Goal: Information Seeking & Learning: Learn about a topic

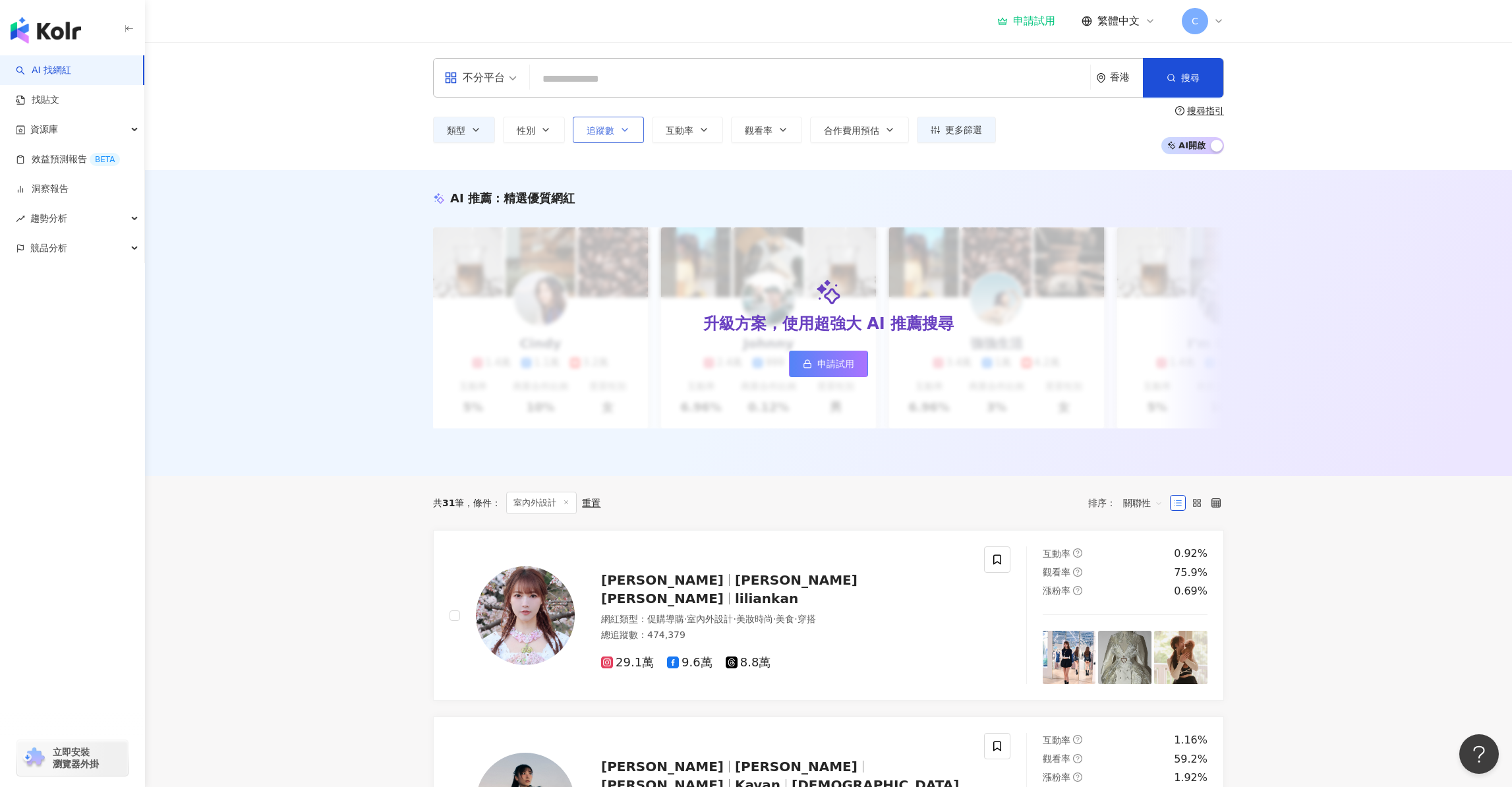
click at [626, 129] on icon "button" at bounding box center [624, 129] width 5 height 2
click at [1336, 398] on div "AI 推薦 ： 精選優質網紅 升級方案，使用超強大 AI 推薦搜尋 申請試用 Cindy 1.4萬 1.1萬 3.2萬 互動率 5% 商業合作比例 10% 受…" at bounding box center [828, 323] width 1367 height 306
click at [604, 132] on span "追蹤數" at bounding box center [601, 131] width 27 height 11
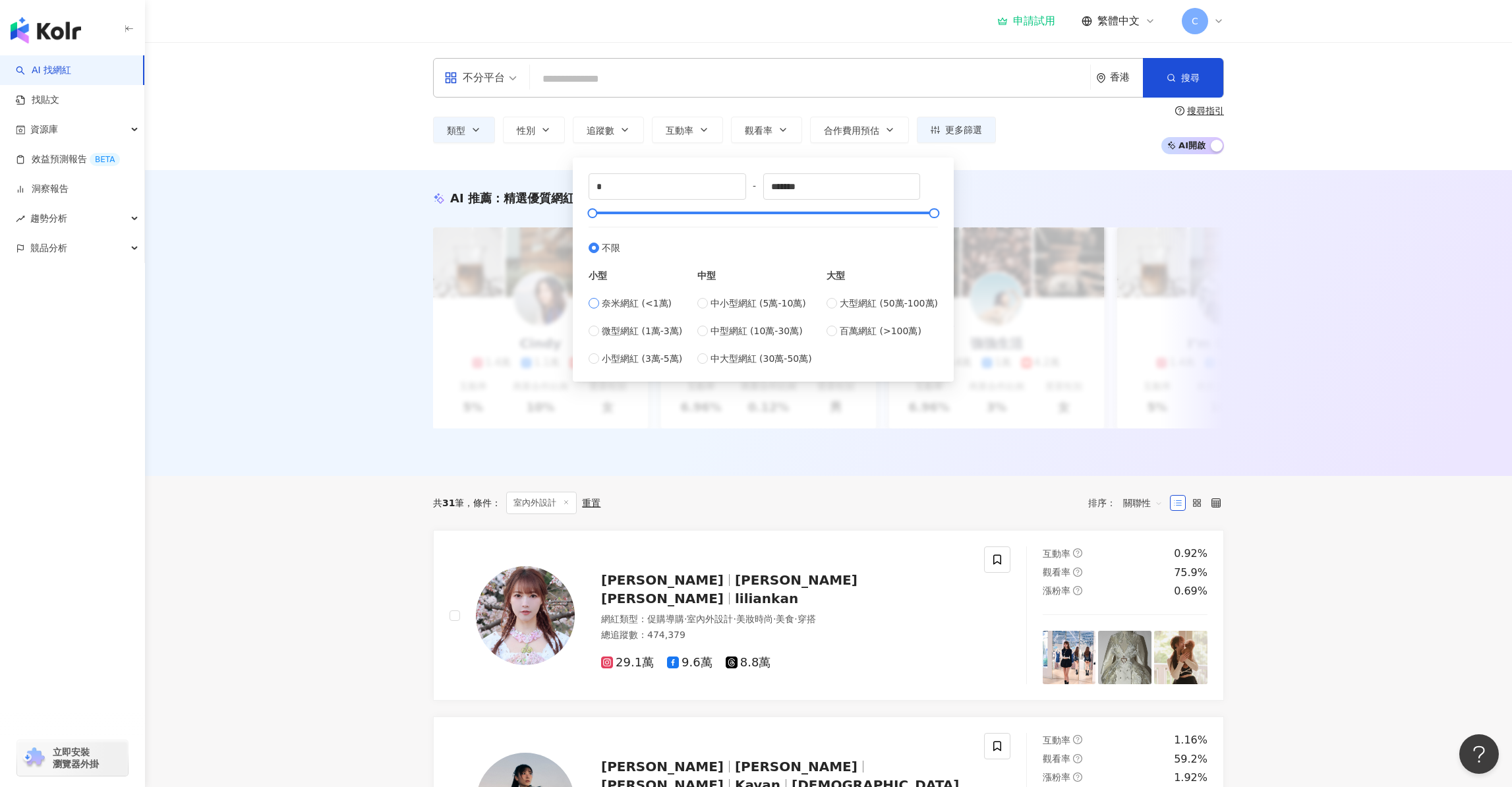
type input "****"
click at [1327, 410] on div "AI 推薦 ： 精選優質網紅 升級方案，使用超強大 AI 推薦搜尋 申請試用 Cindy 1.4萬 1.1萬 3.2萬 互動率 5% 商業合作比例 10% 受…" at bounding box center [828, 323] width 1367 height 306
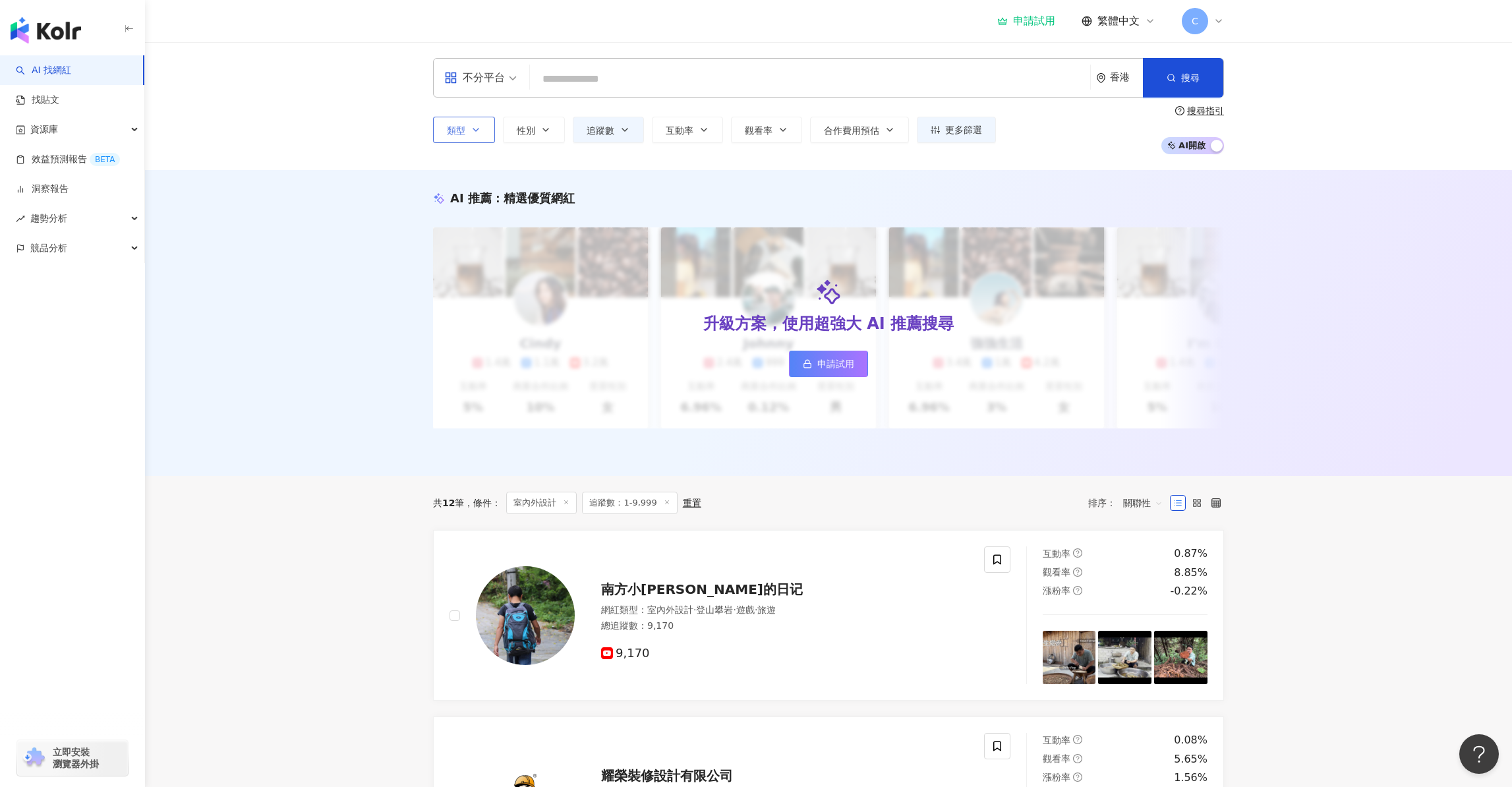
click at [476, 135] on button "類型" at bounding box center [463, 130] width 62 height 27
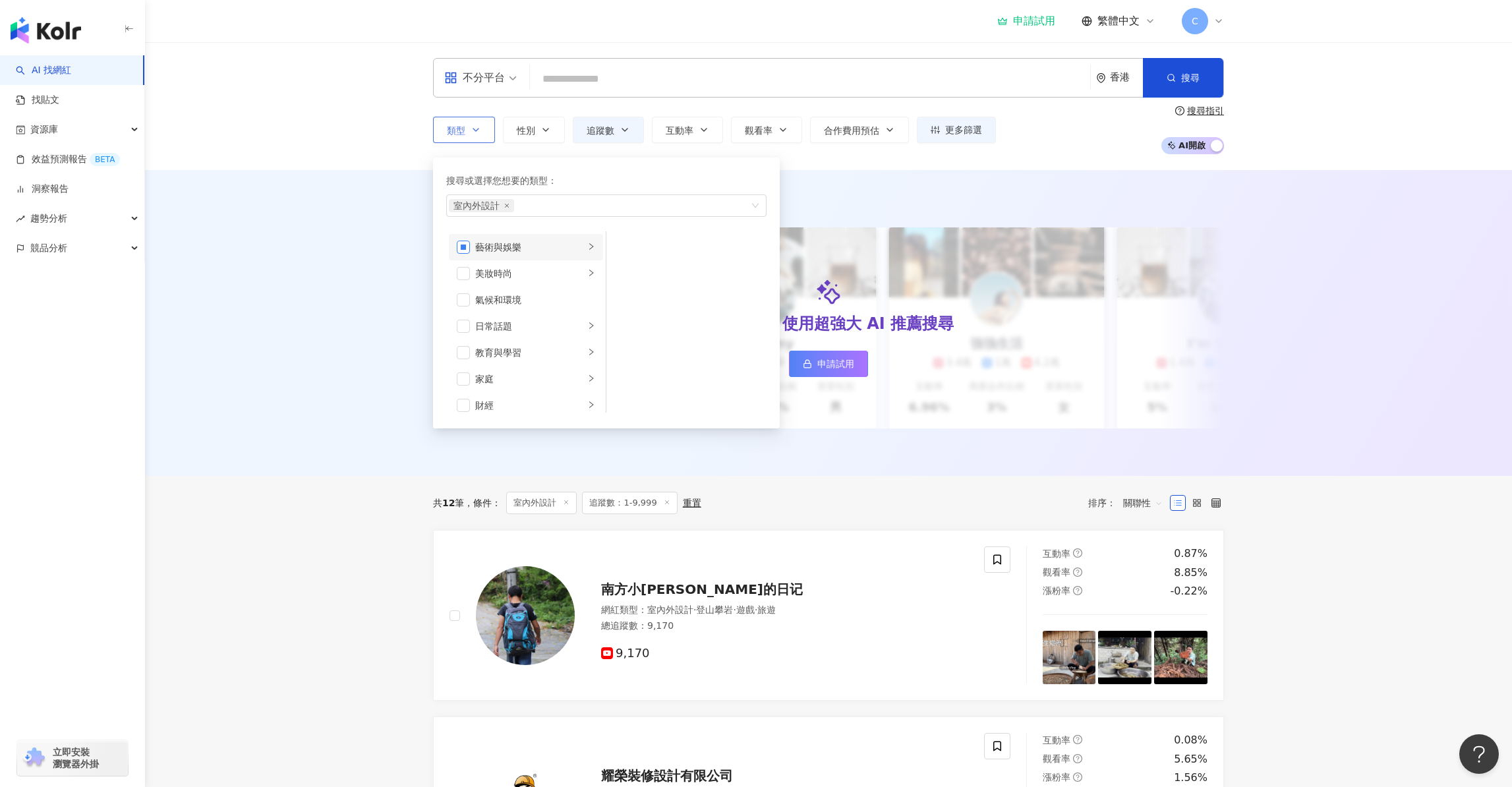
click at [460, 247] on span "button" at bounding box center [463, 247] width 13 height 13
click at [464, 247] on span "button" at bounding box center [463, 247] width 13 height 13
click at [551, 249] on div "藝術與娛樂" at bounding box center [530, 247] width 109 height 15
click at [550, 247] on div "藝術與娛樂" at bounding box center [530, 247] width 109 height 15
click at [558, 244] on div "藝術與娛樂" at bounding box center [530, 247] width 109 height 15
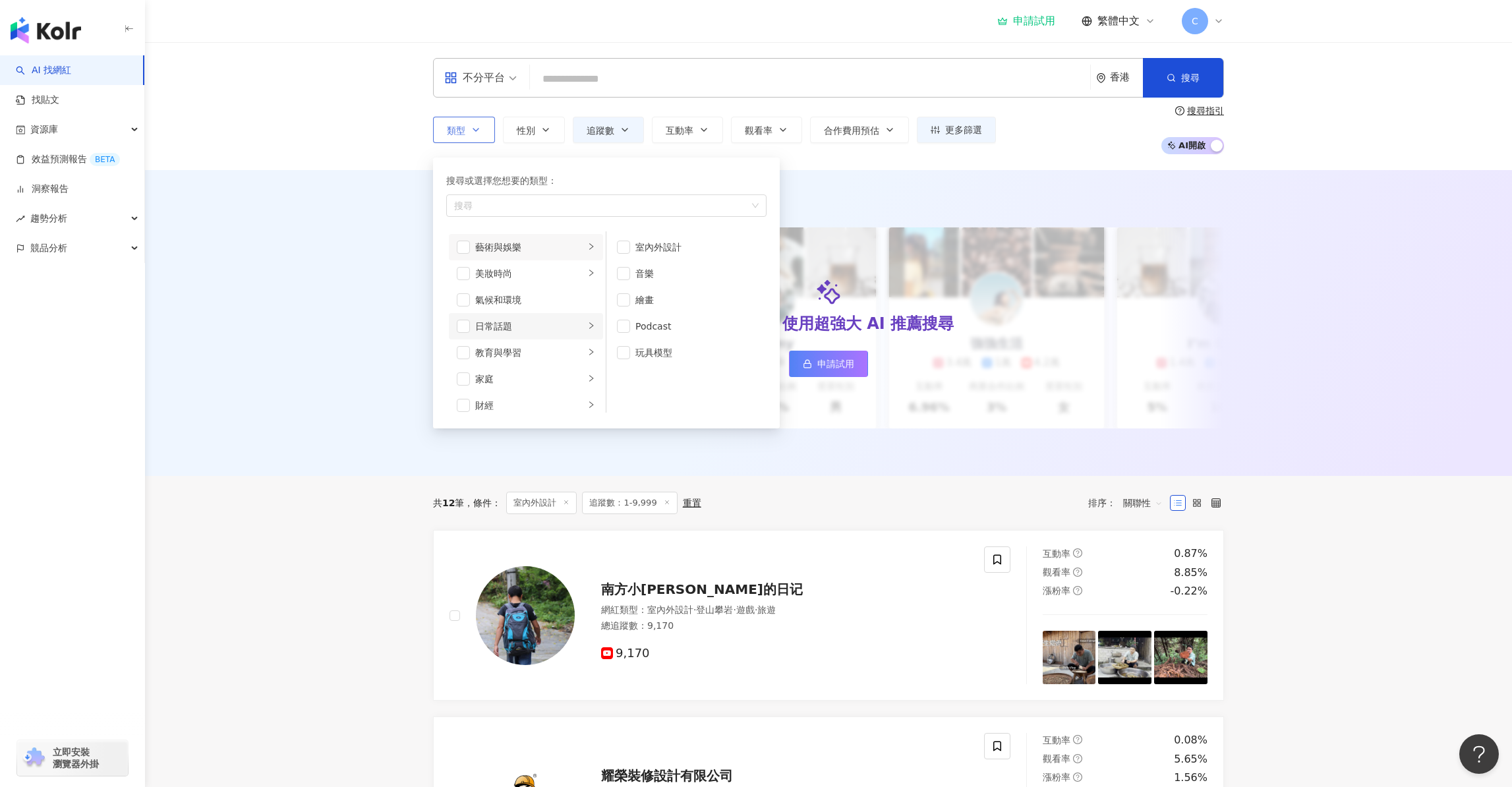
click at [575, 326] on li "日常話題" at bounding box center [526, 326] width 154 height 27
click at [538, 249] on div "藝術與娛樂" at bounding box center [530, 247] width 109 height 15
click at [483, 396] on div "成人" at bounding box center [535, 396] width 120 height 15
click at [482, 396] on div "成人" at bounding box center [535, 396] width 120 height 15
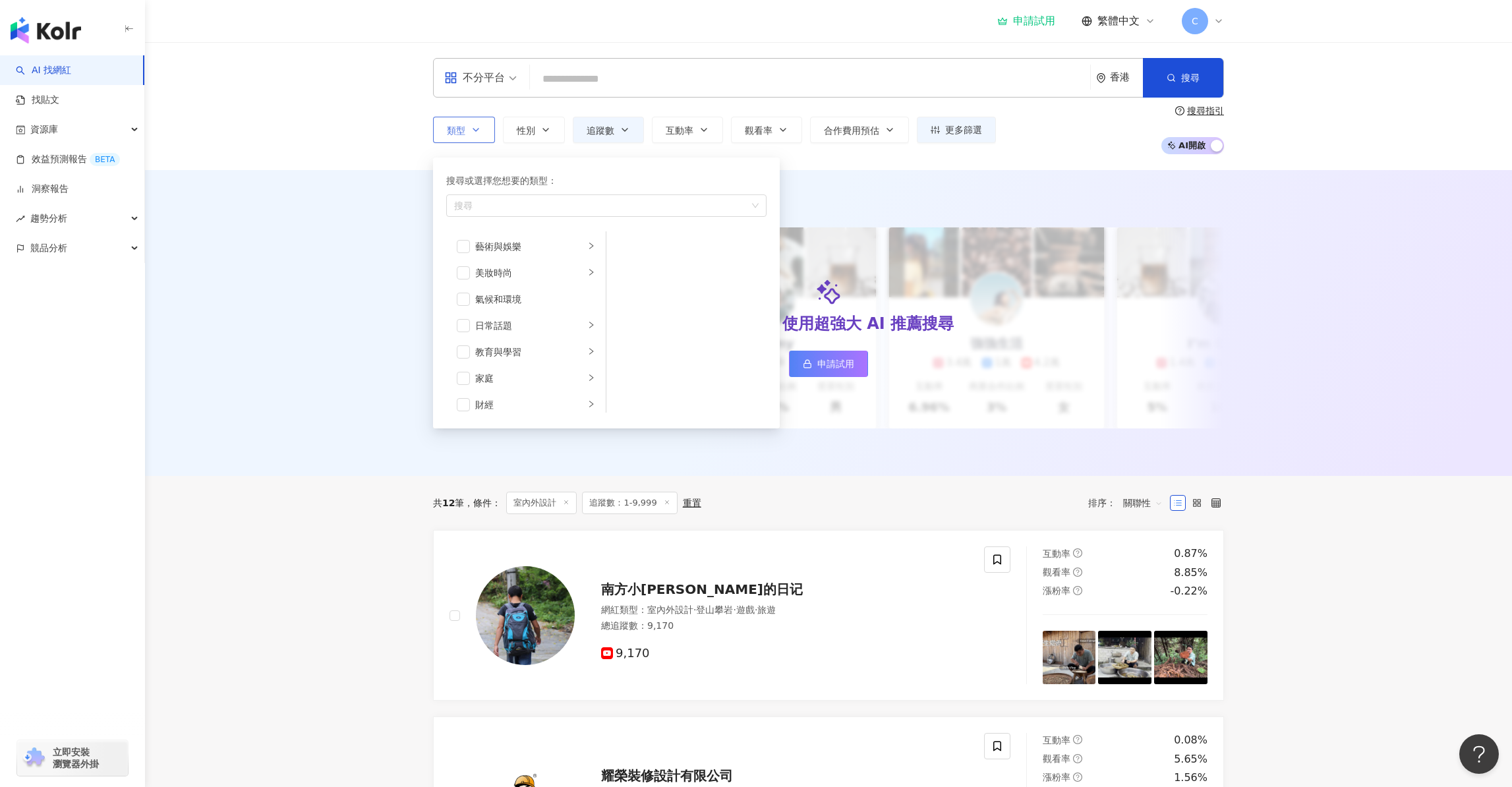
scroll to position [0, 0]
click at [522, 246] on div "藝術與娛樂" at bounding box center [530, 247] width 109 height 15
click at [515, 282] on li "美妝時尚" at bounding box center [526, 273] width 154 height 27
click at [519, 298] on div "氣候和環境" at bounding box center [535, 299] width 120 height 15
click at [520, 299] on div "氣候和環境" at bounding box center [535, 299] width 120 height 15
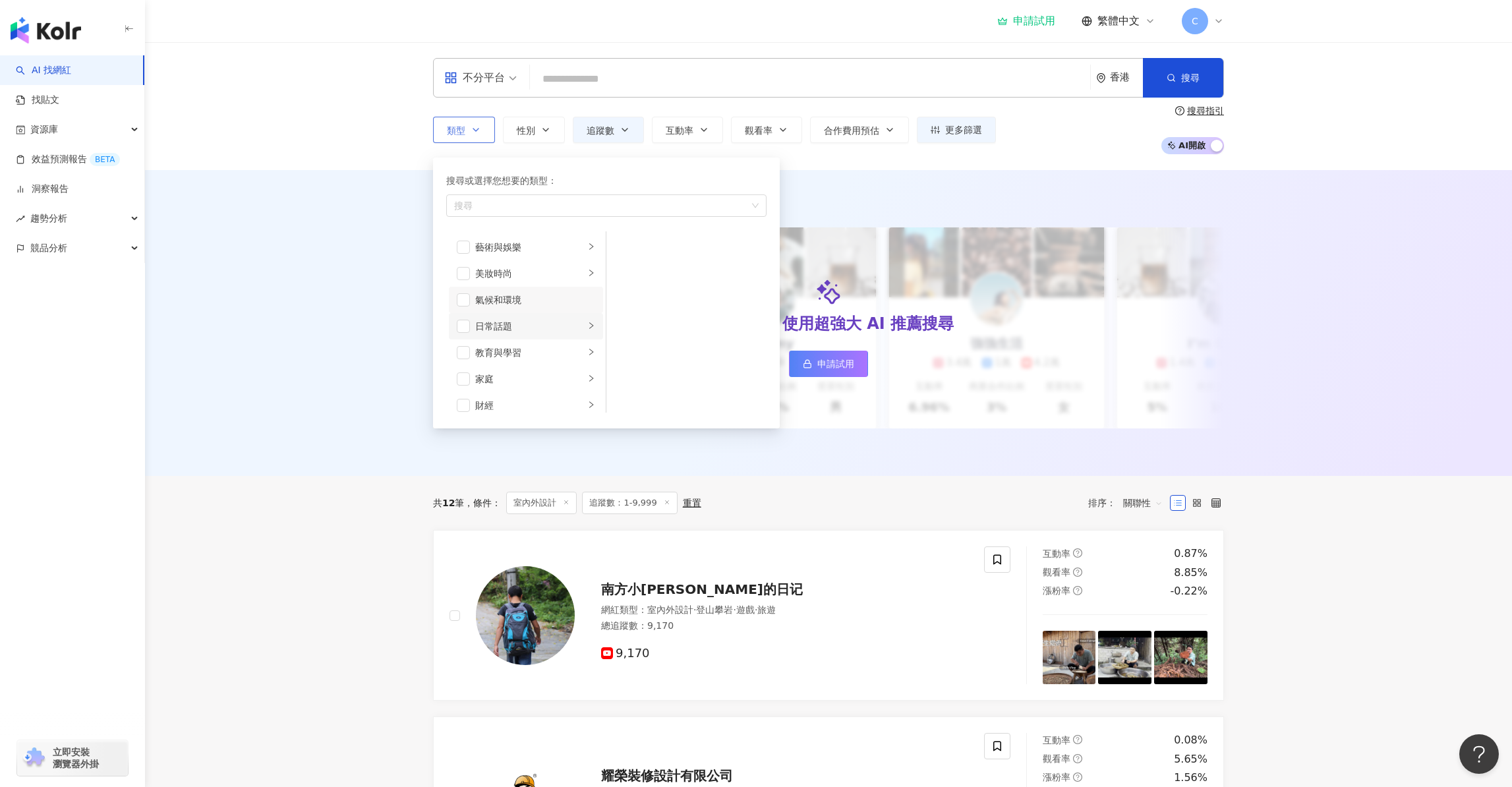
click at [515, 324] on div "日常話題" at bounding box center [530, 326] width 109 height 15
click at [514, 356] on div "教育與學習" at bounding box center [530, 353] width 109 height 15
click at [513, 377] on div "家庭" at bounding box center [530, 379] width 109 height 15
click at [511, 410] on div "財經" at bounding box center [530, 405] width 109 height 15
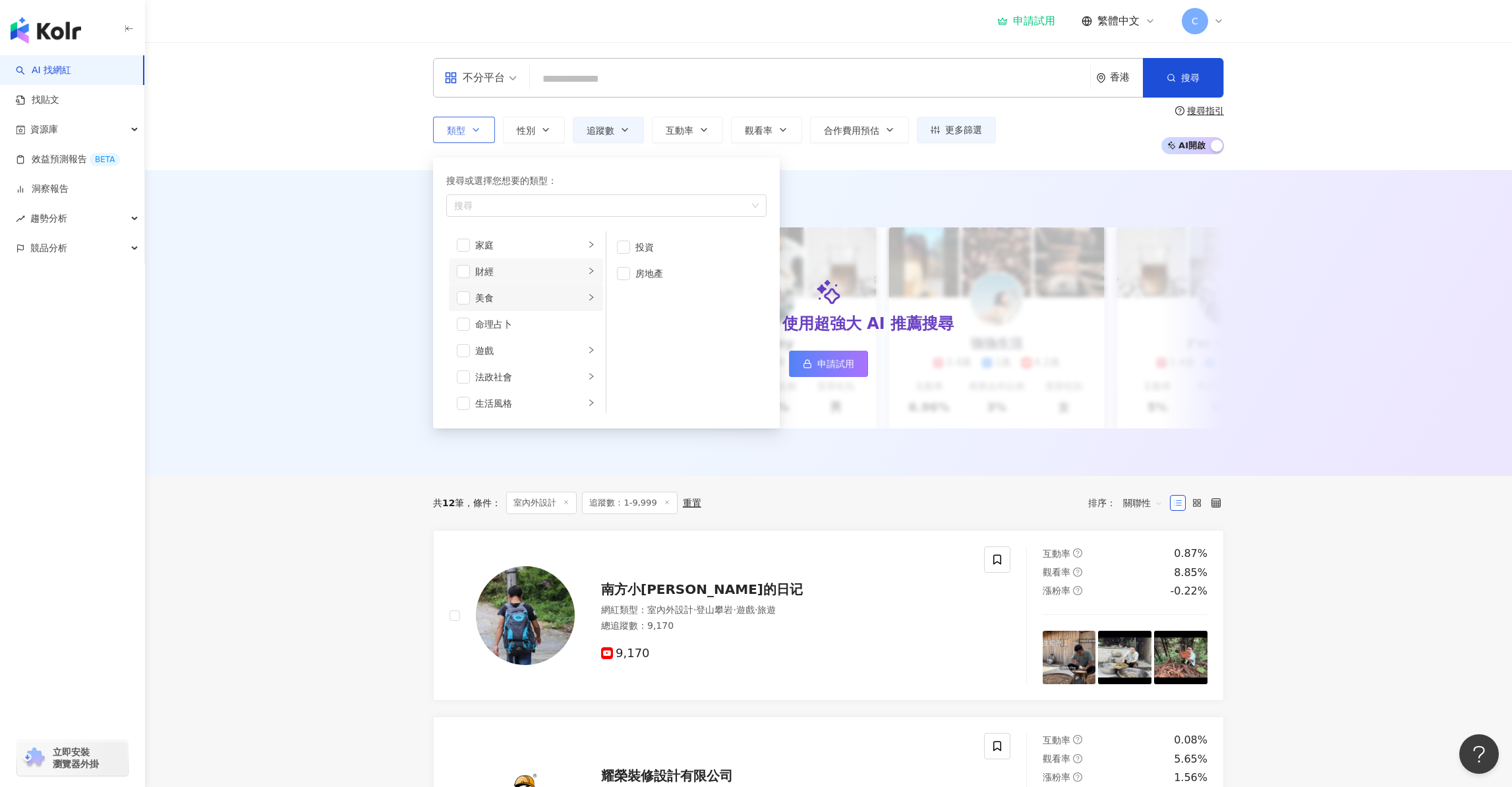
click at [542, 291] on div "美食" at bounding box center [530, 298] width 109 height 15
click at [541, 319] on div "命理占卜" at bounding box center [535, 324] width 120 height 15
click at [526, 346] on div "遊戲" at bounding box center [530, 350] width 109 height 15
click at [495, 321] on div "命理占卜" at bounding box center [535, 324] width 120 height 15
click at [521, 350] on div "遊戲" at bounding box center [530, 350] width 109 height 15
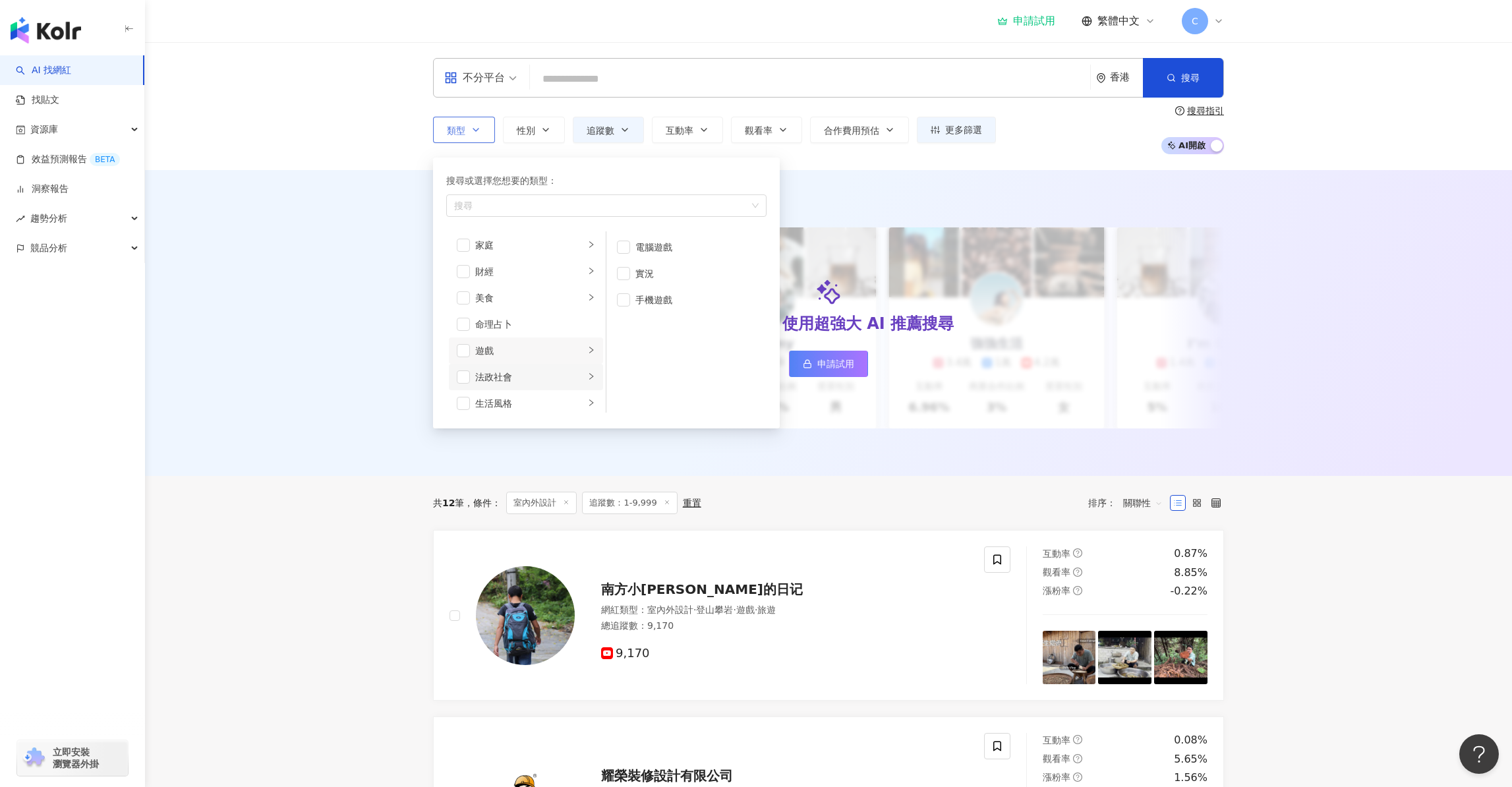
click at [532, 379] on div "法政社會" at bounding box center [530, 376] width 109 height 15
click at [542, 305] on div "生活風格" at bounding box center [530, 304] width 109 height 15
click at [528, 331] on div "影視娛樂" at bounding box center [530, 331] width 109 height 15
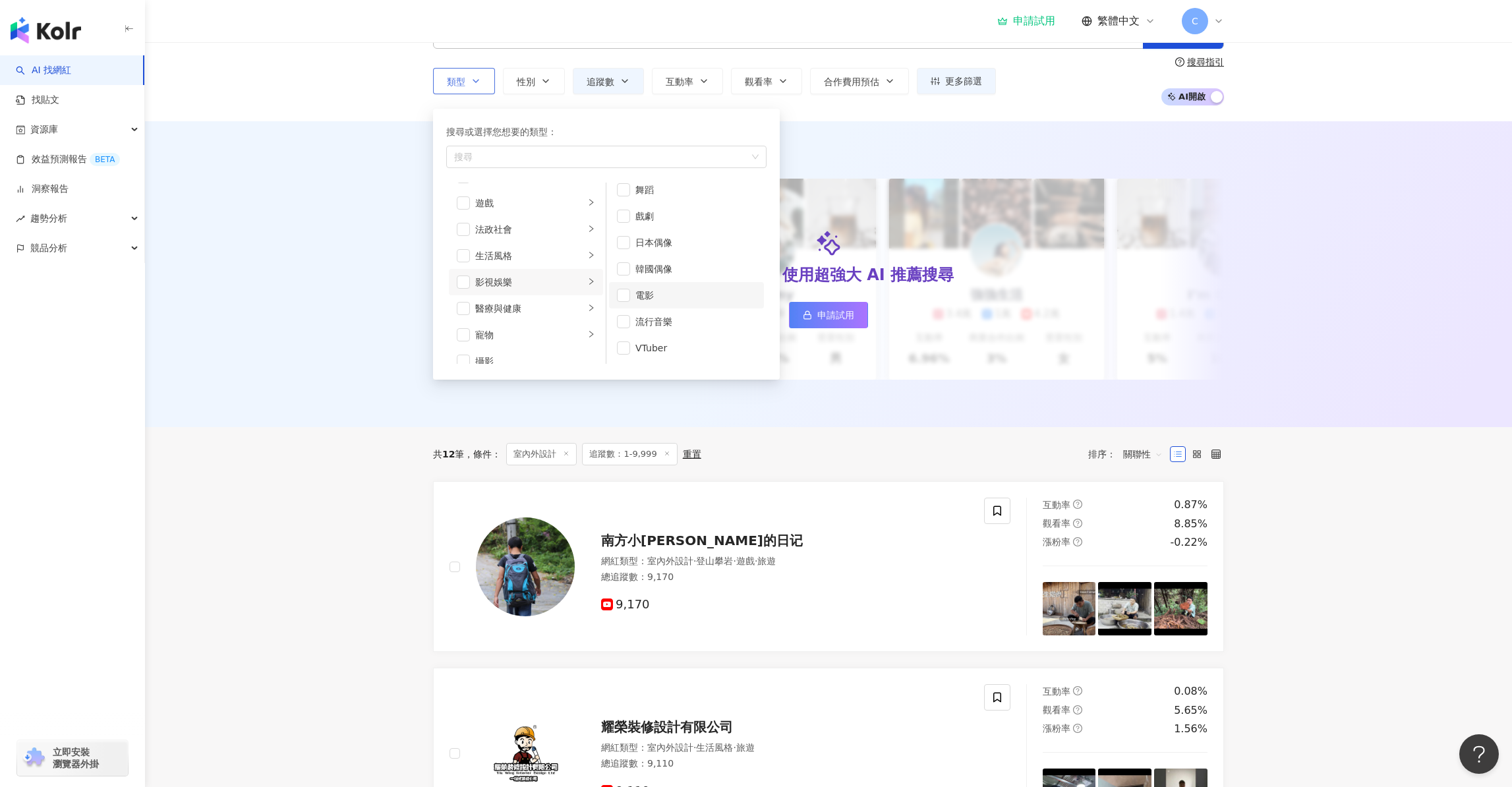
scroll to position [82, 0]
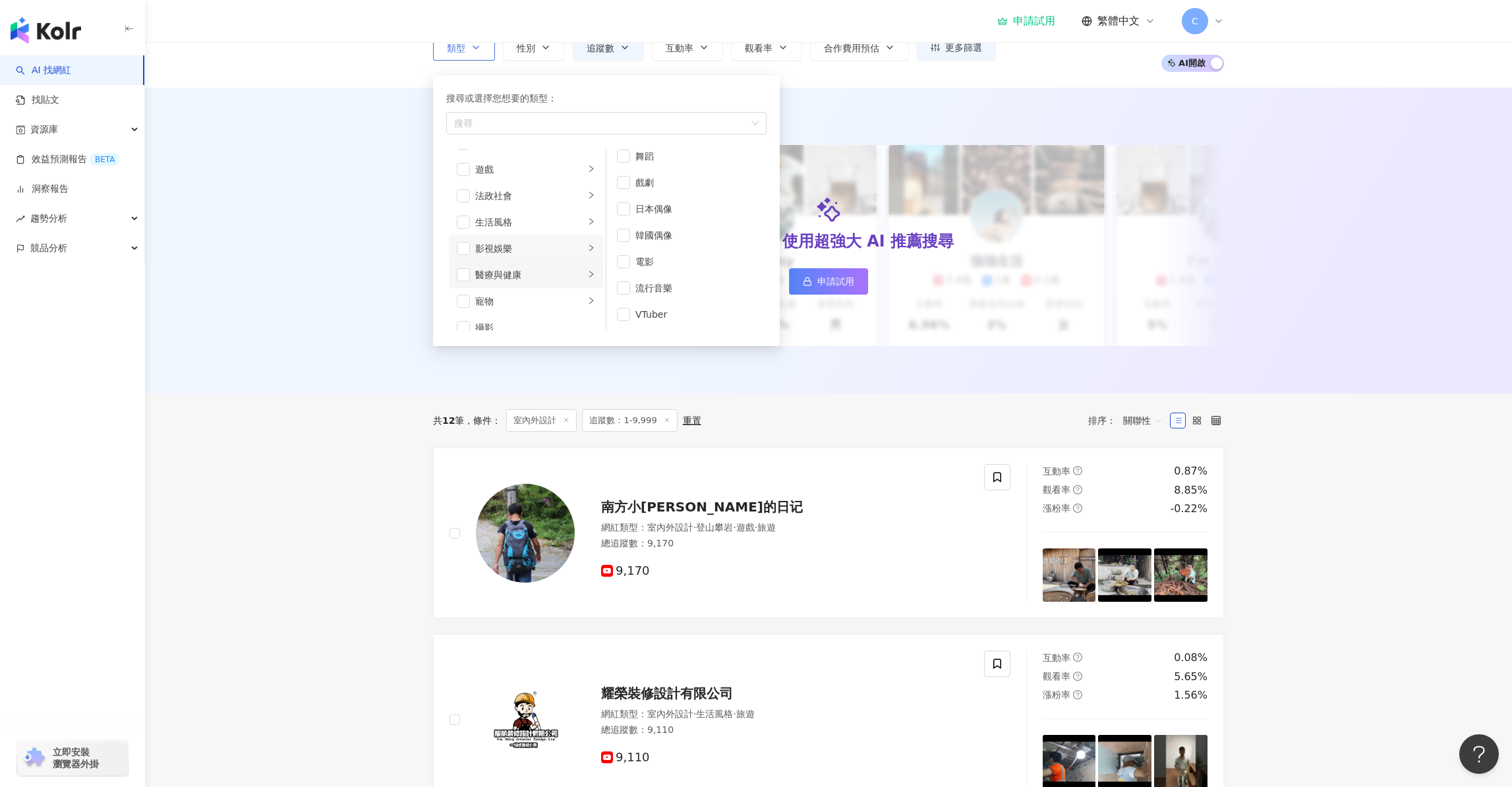
click at [543, 272] on div "醫療與健康" at bounding box center [530, 275] width 109 height 15
click at [521, 301] on div "寵物" at bounding box center [530, 301] width 109 height 15
click at [516, 288] on div "攝影" at bounding box center [535, 290] width 120 height 15
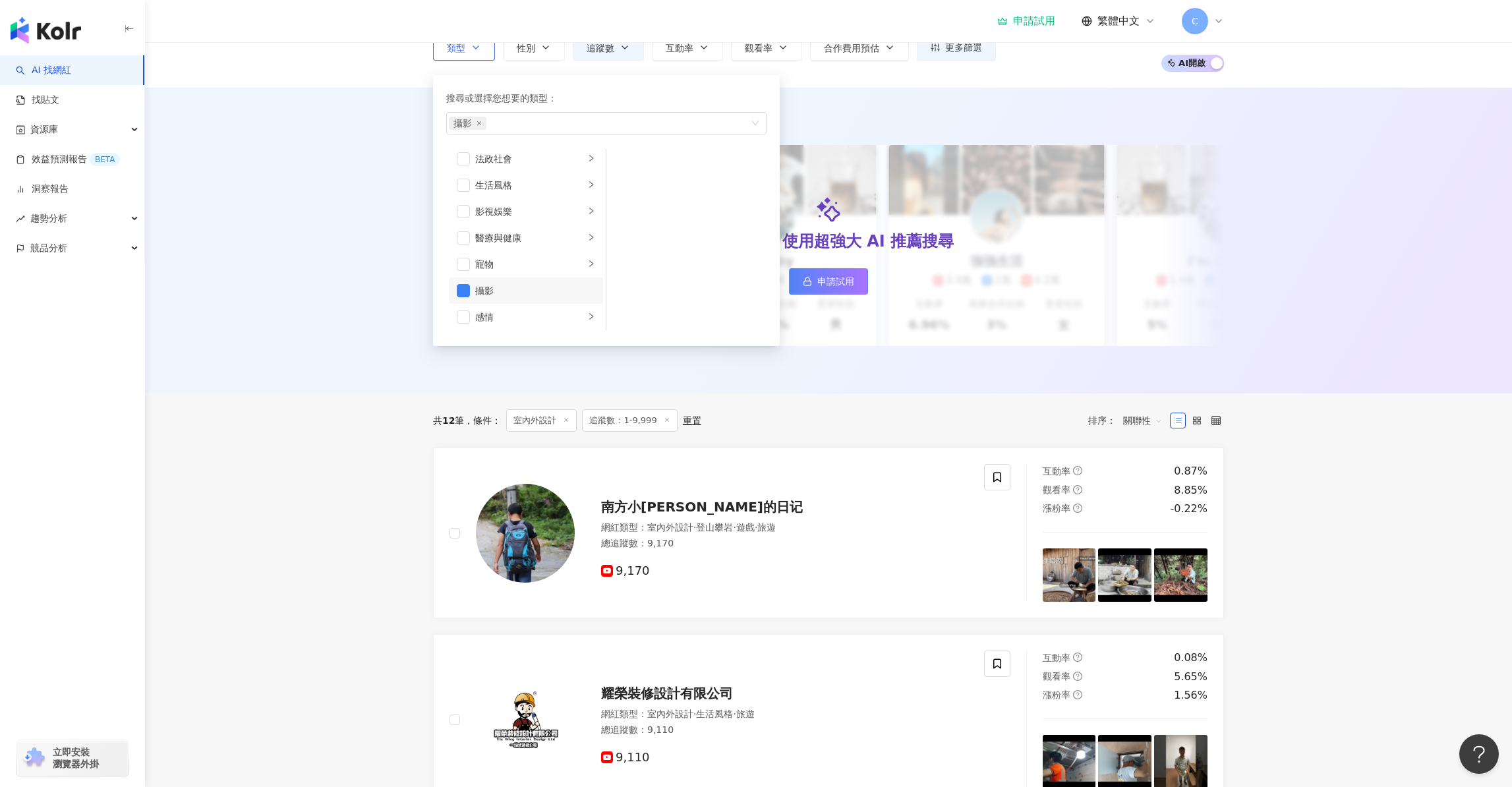
click at [482, 289] on div "攝影" at bounding box center [535, 290] width 120 height 15
click at [508, 310] on div "感情" at bounding box center [530, 317] width 109 height 15
click at [559, 248] on div "運動" at bounding box center [530, 247] width 109 height 15
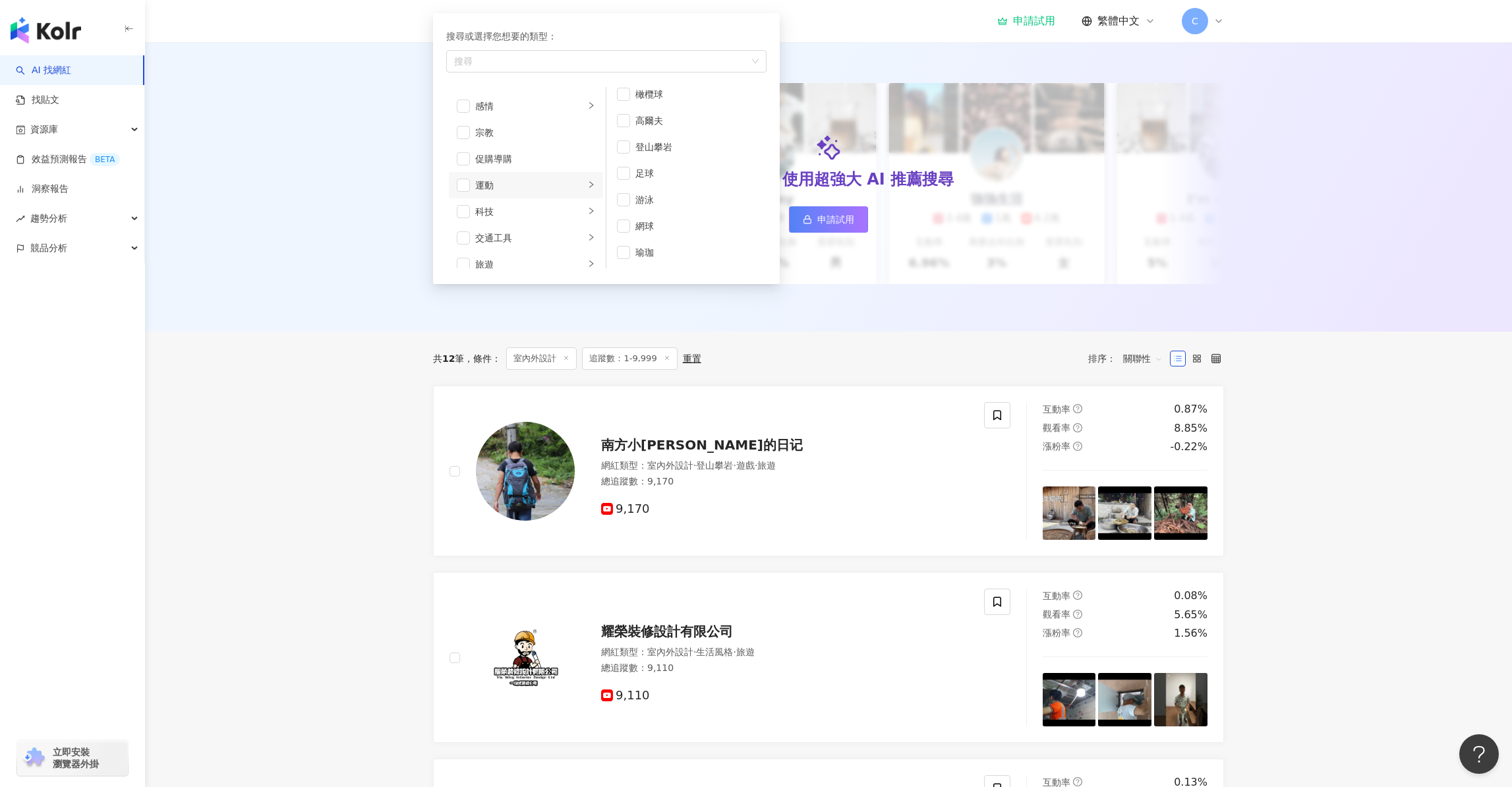
scroll to position [165, 0]
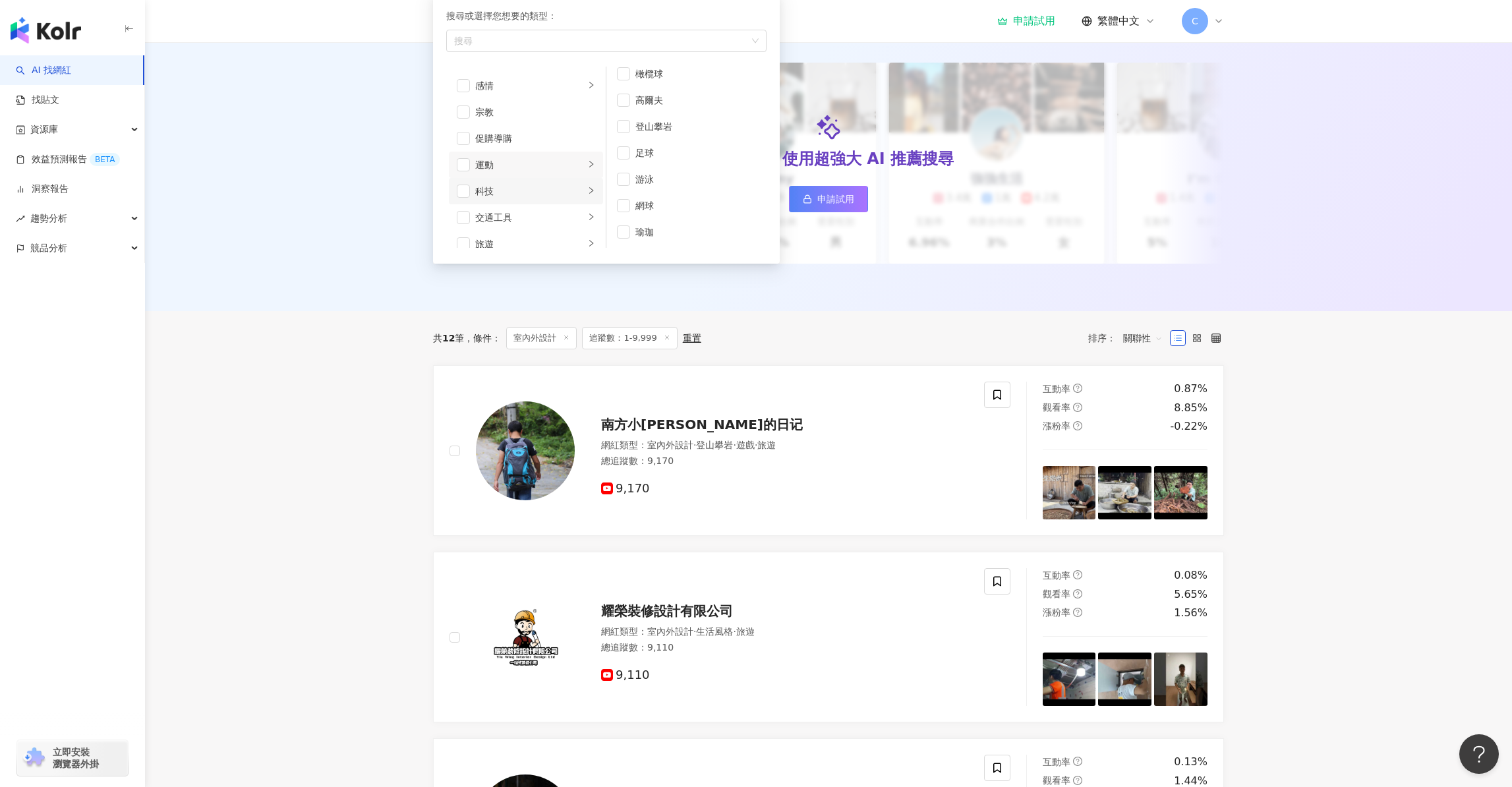
click at [506, 186] on div "科技" at bounding box center [530, 191] width 109 height 15
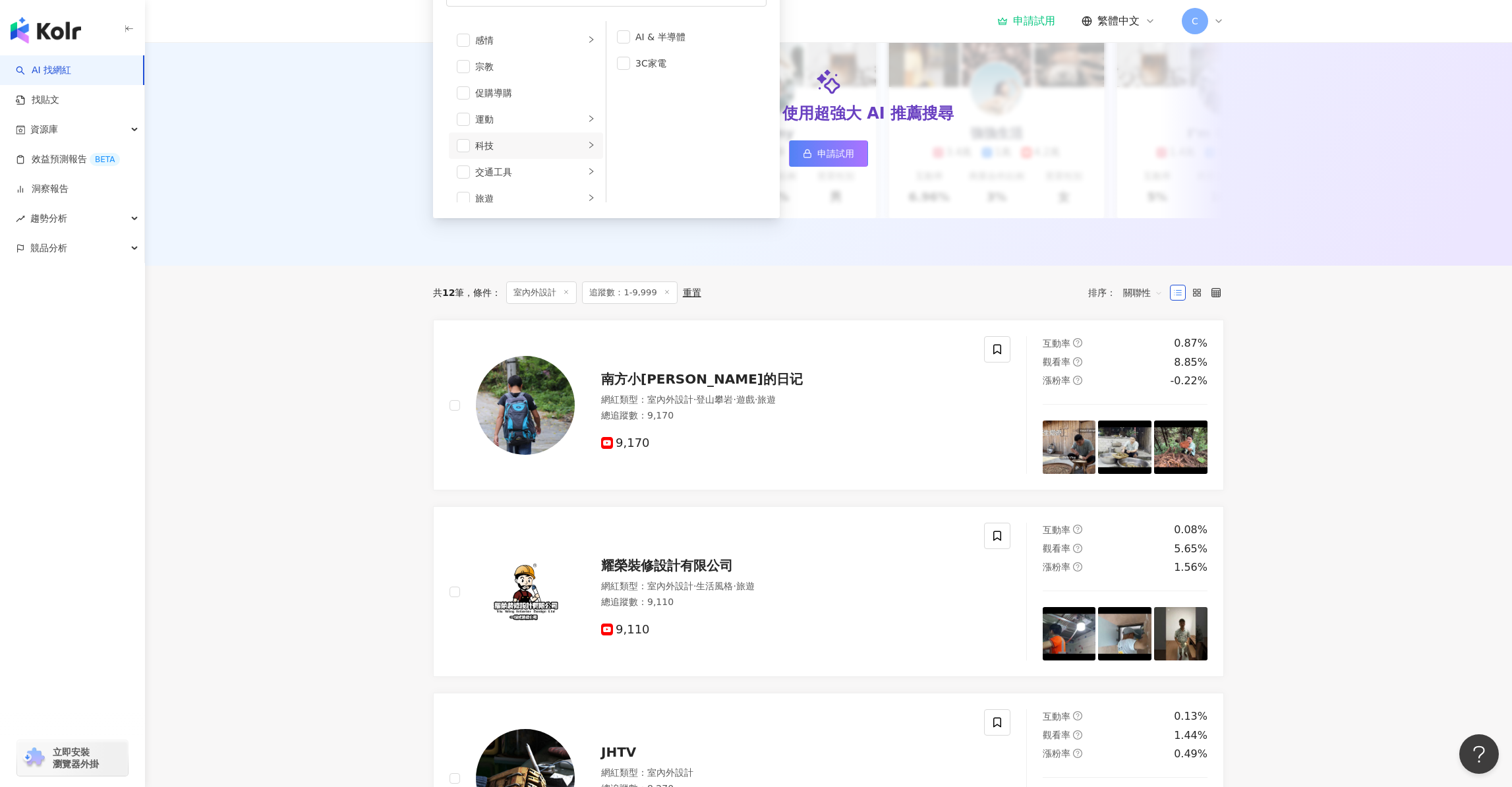
scroll to position [210, 0]
click at [548, 173] on div "交通工具" at bounding box center [530, 173] width 109 height 15
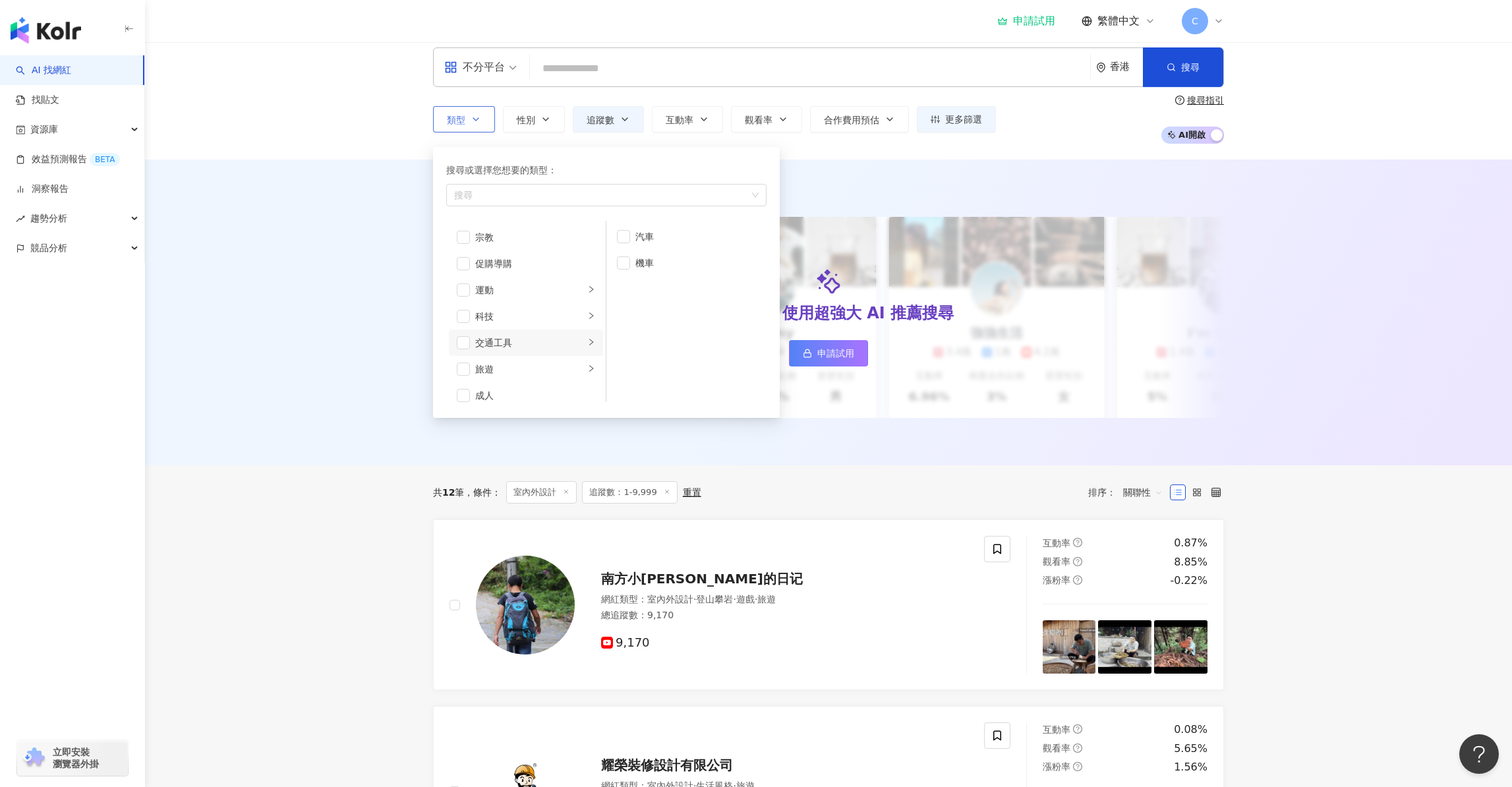
scroll to position [456, 0]
click at [553, 363] on div "旅遊" at bounding box center [530, 360] width 109 height 15
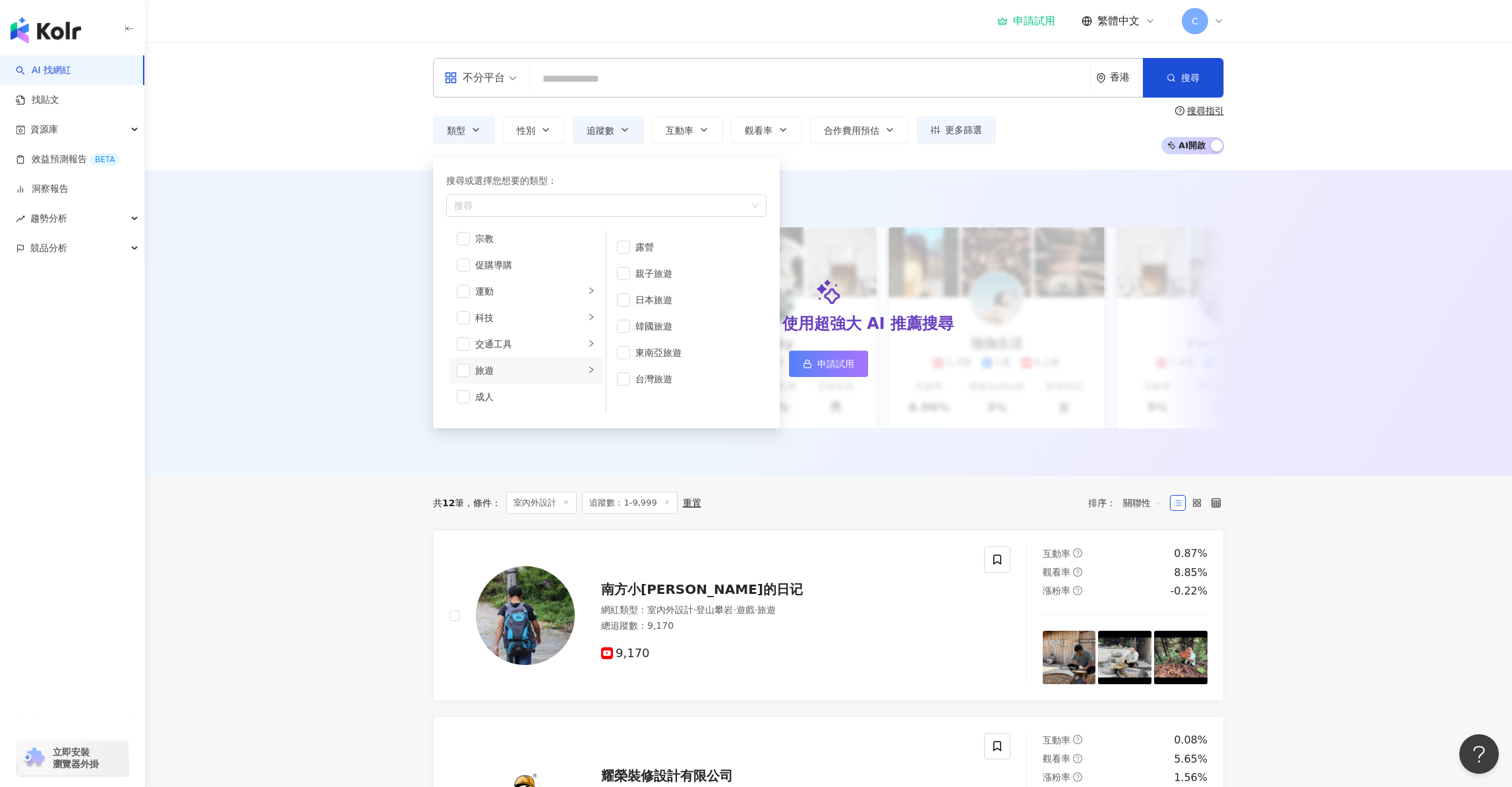
click at [1123, 79] on div "香港" at bounding box center [1126, 77] width 33 height 11
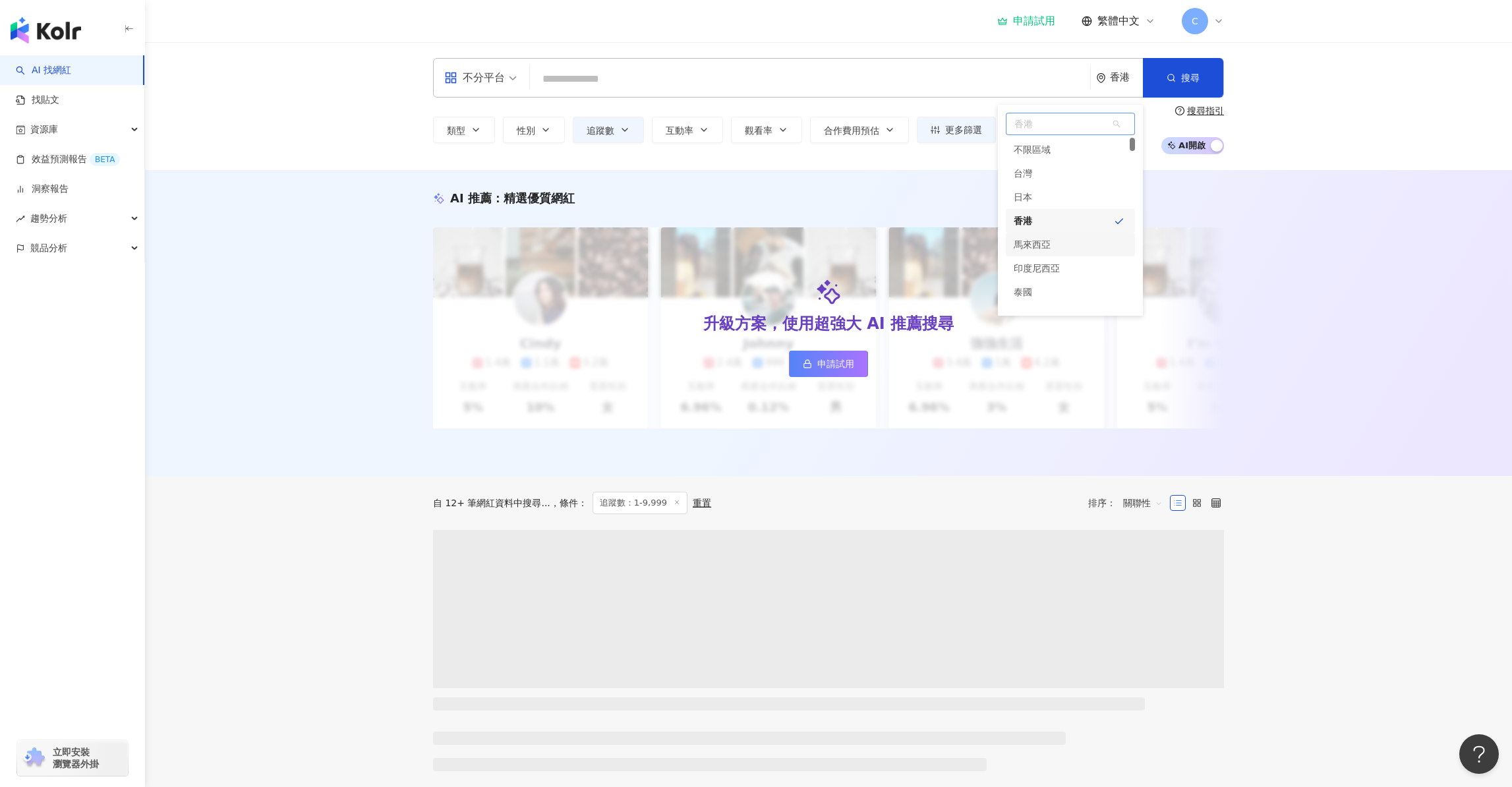
scroll to position [15, 0]
click at [1056, 227] on div "馬來西亞" at bounding box center [1070, 229] width 129 height 24
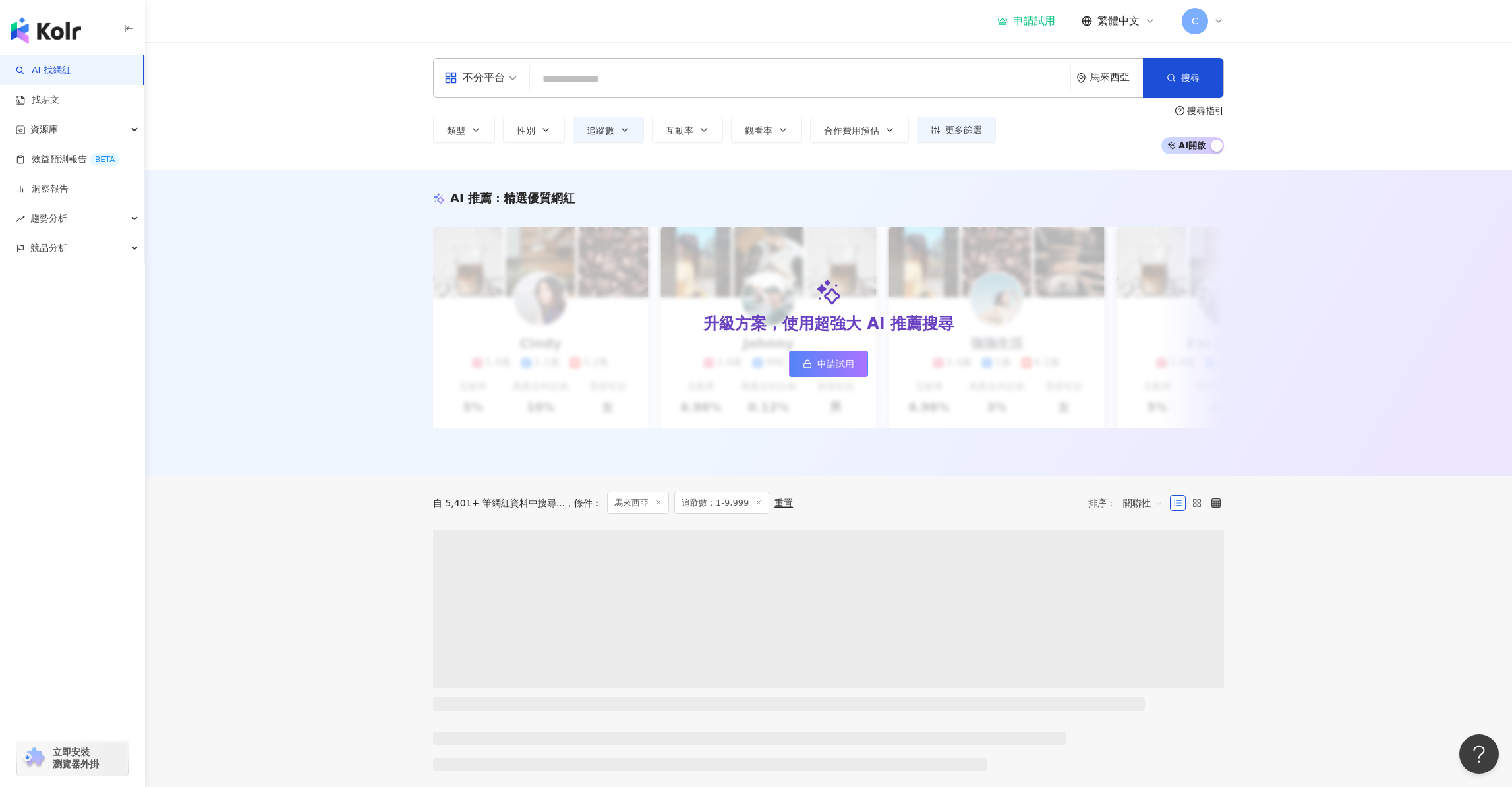
click at [1111, 80] on div "馬來西亞" at bounding box center [1116, 77] width 53 height 11
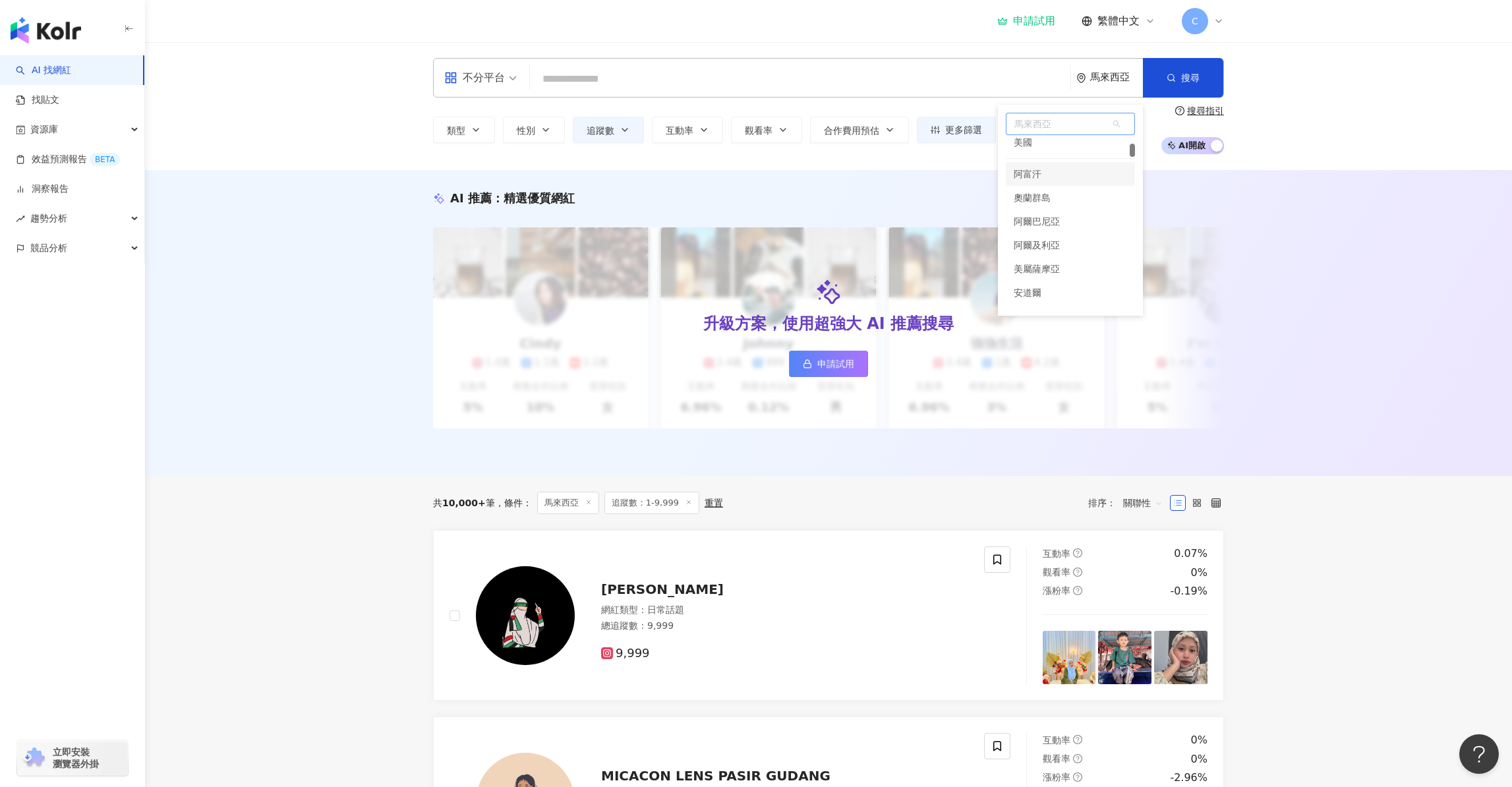
scroll to position [179, 0]
click at [1039, 206] on div "美國" at bounding box center [1070, 208] width 129 height 24
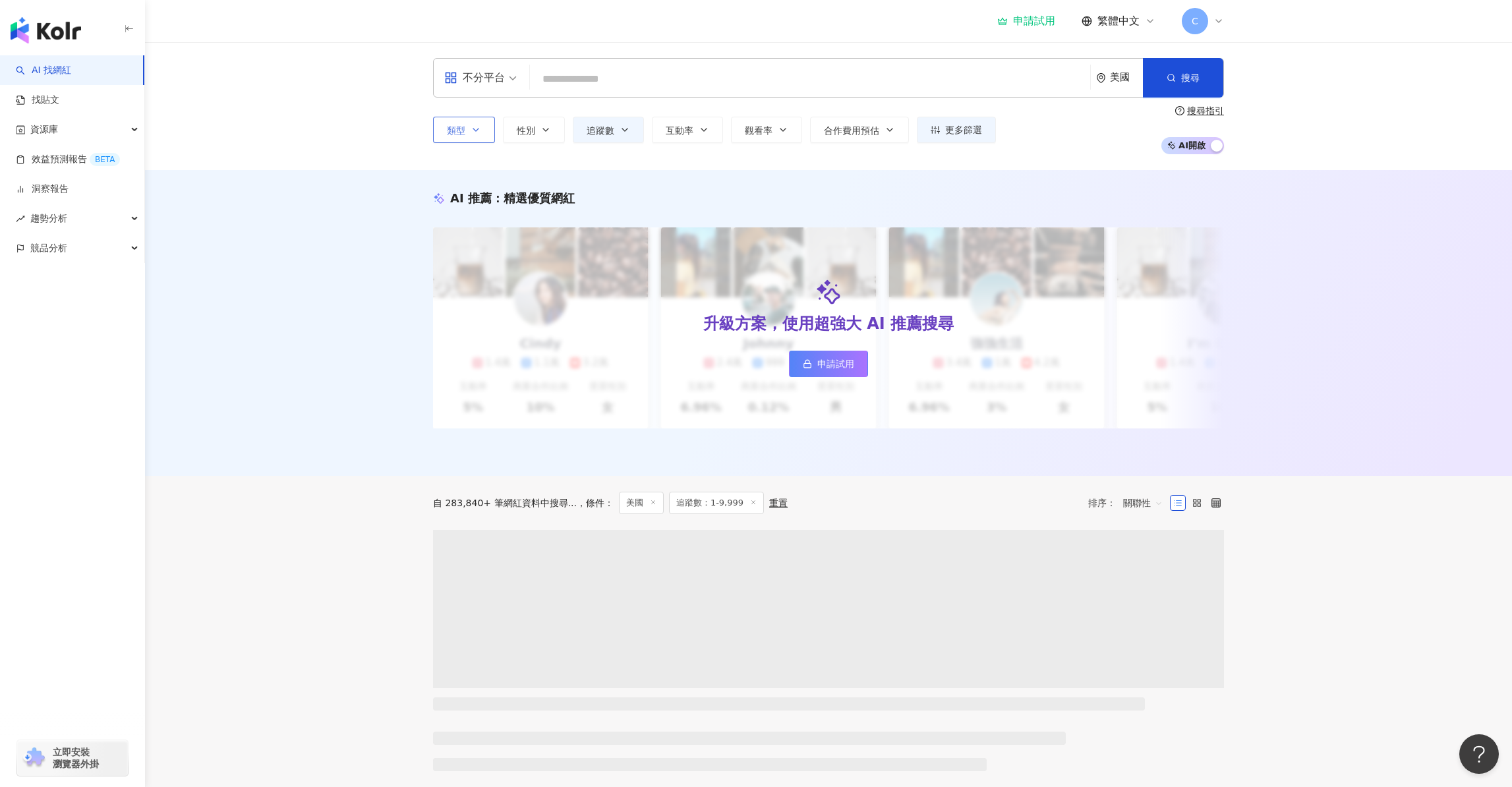
click at [476, 130] on icon "button" at bounding box center [476, 129] width 5 height 2
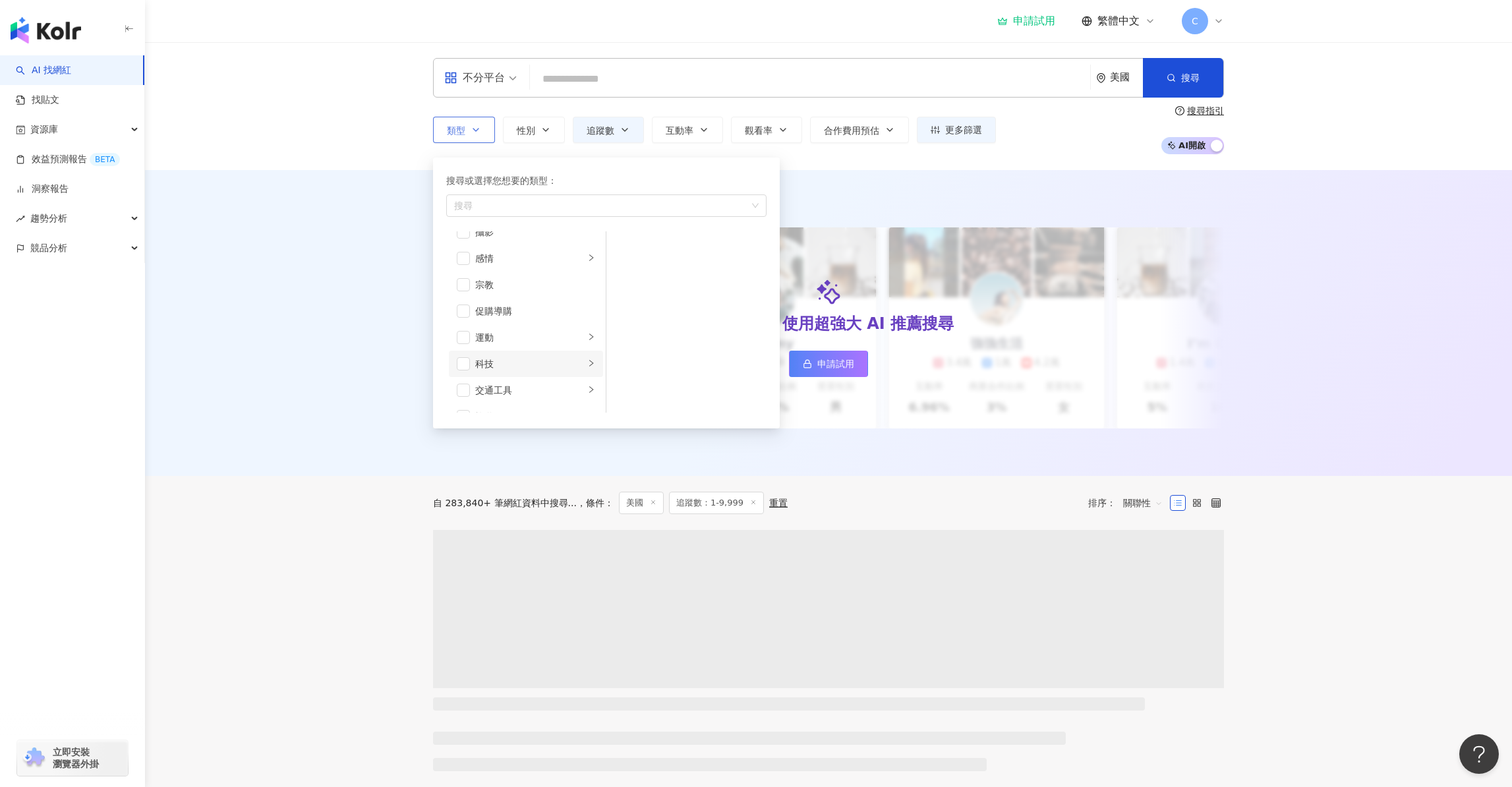
scroll to position [456, 0]
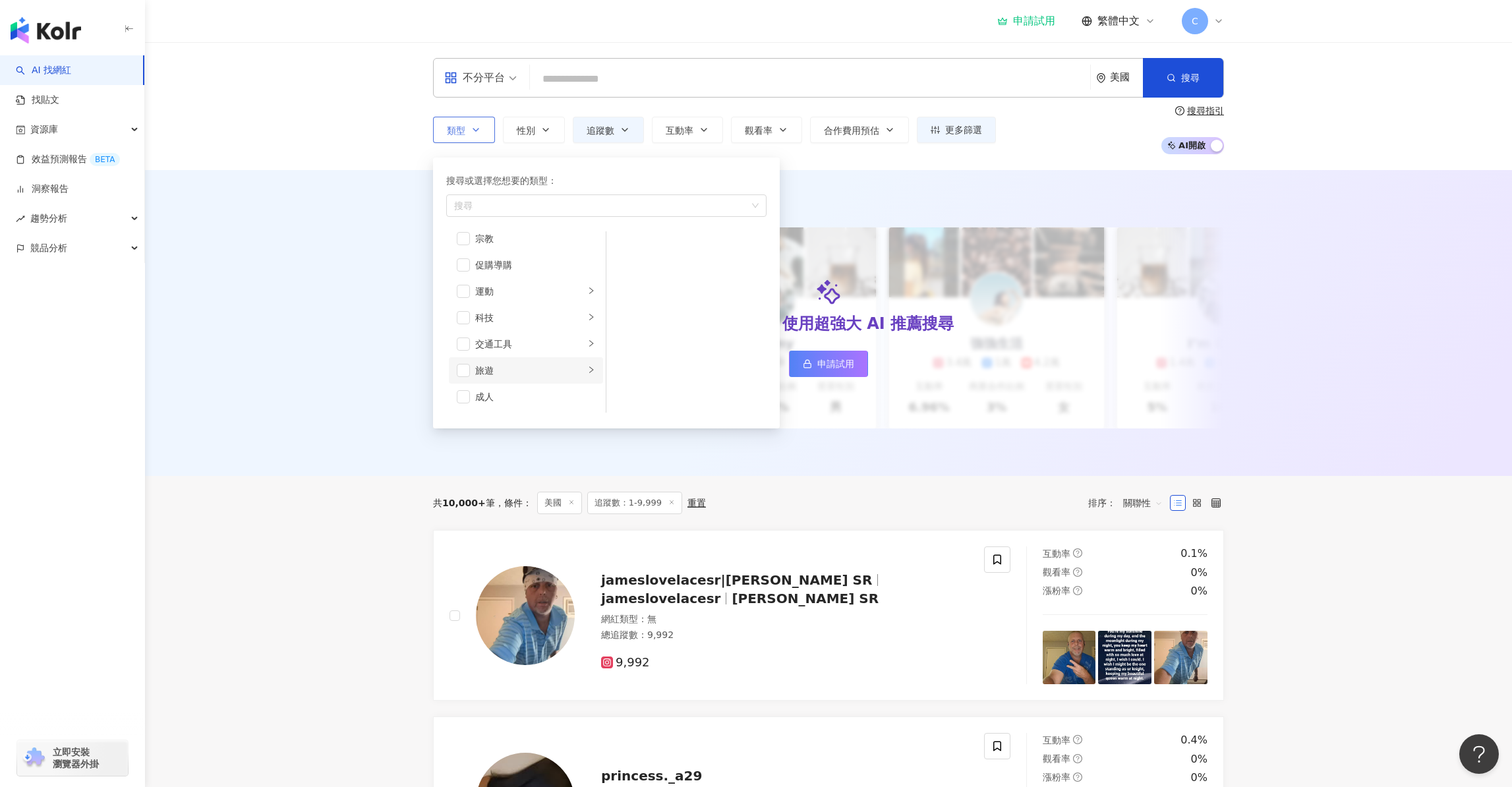
click at [549, 365] on div "旅遊" at bounding box center [530, 370] width 109 height 15
click at [1307, 340] on div "AI 推薦 ： 精選優質網紅 升級方案，使用超強大 AI 推薦搜尋 申請試用 Cindy 1.4萬 1.1萬 3.2萬 互動率 5% 商業合作比例 10% 受…" at bounding box center [828, 323] width 1367 height 306
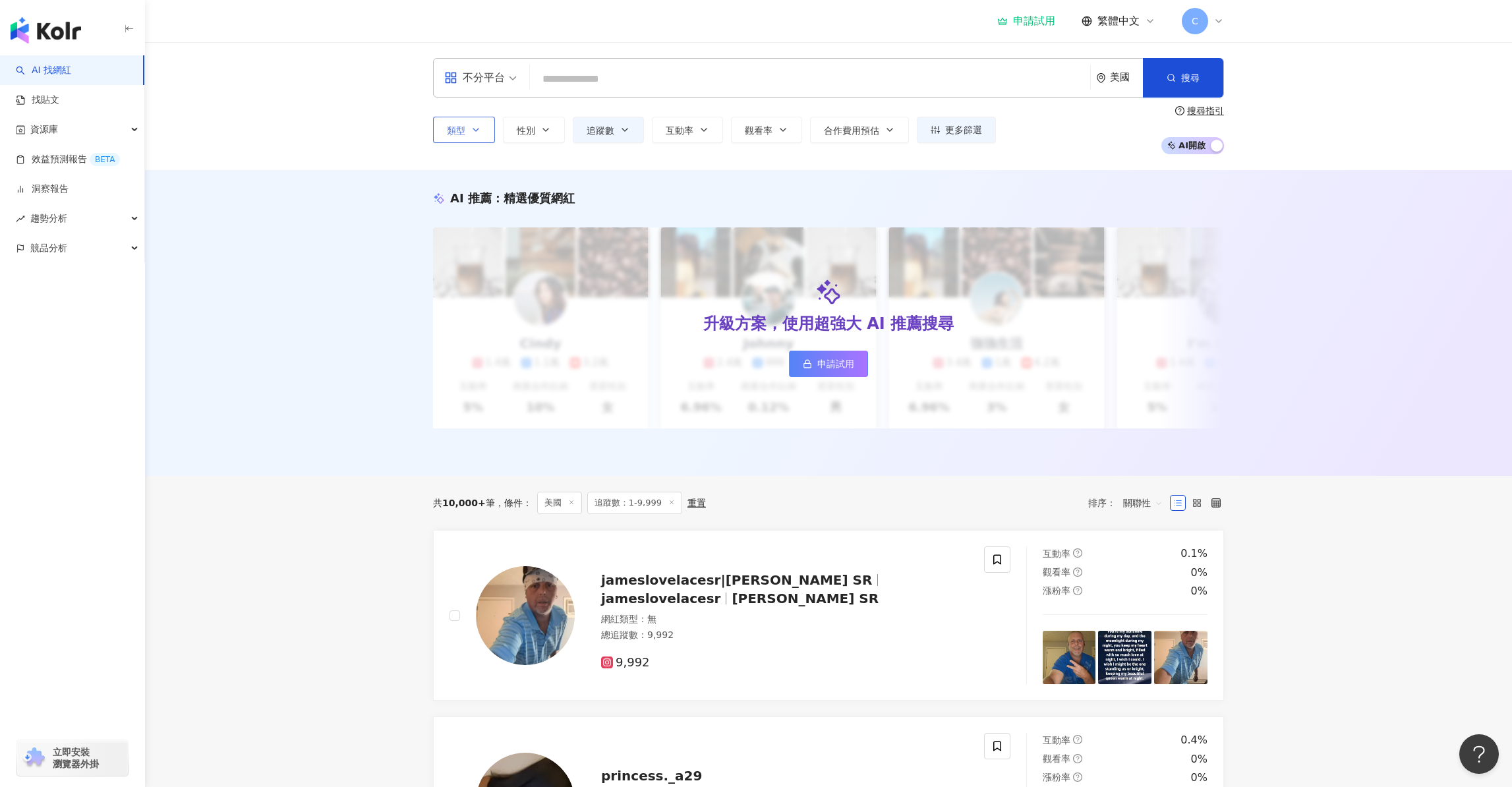
click at [472, 126] on icon "button" at bounding box center [476, 130] width 11 height 11
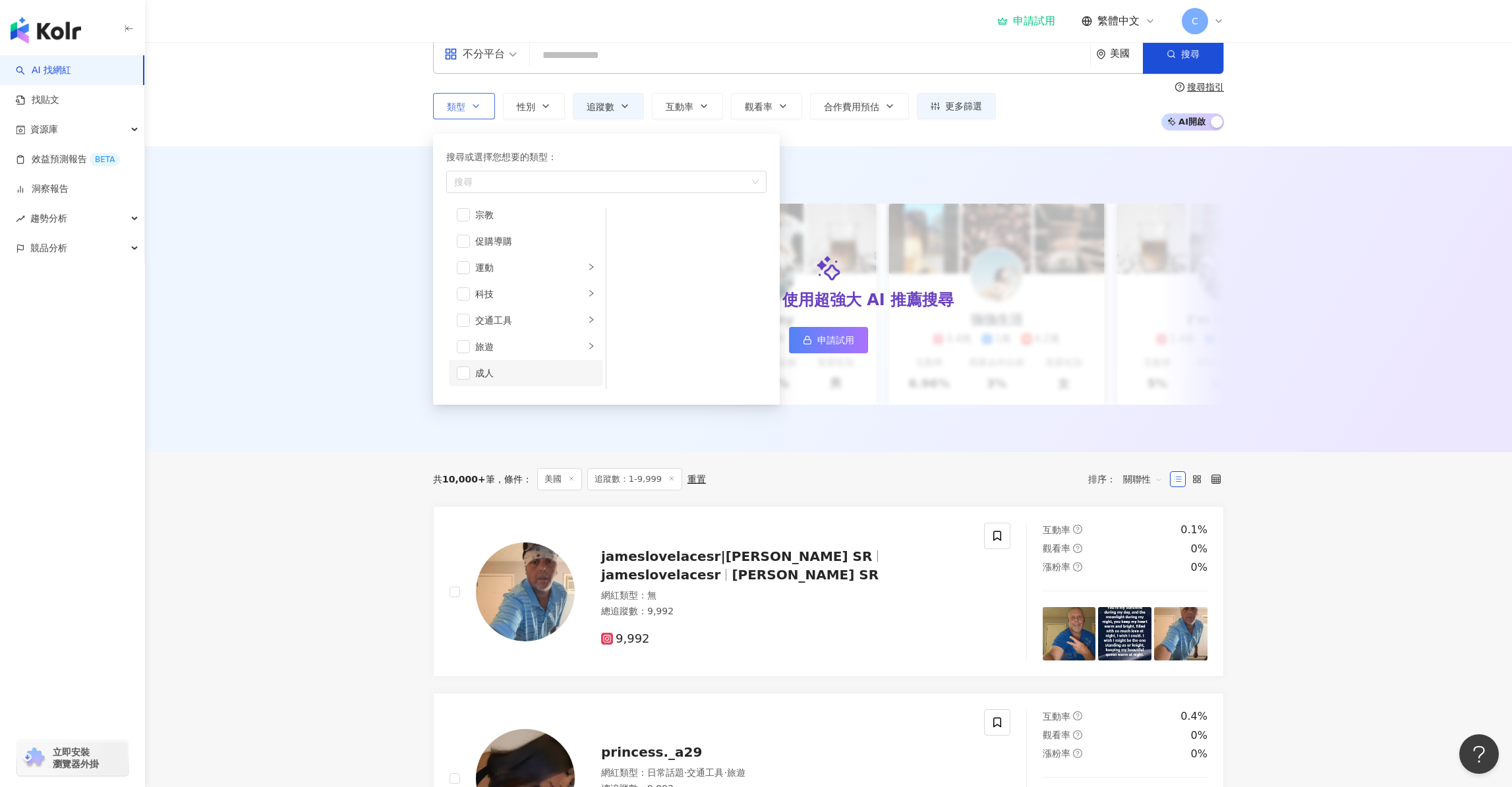
scroll to position [25, 0]
click at [558, 343] on div "旅遊" at bounding box center [530, 345] width 109 height 15
